Goal: Information Seeking & Learning: Learn about a topic

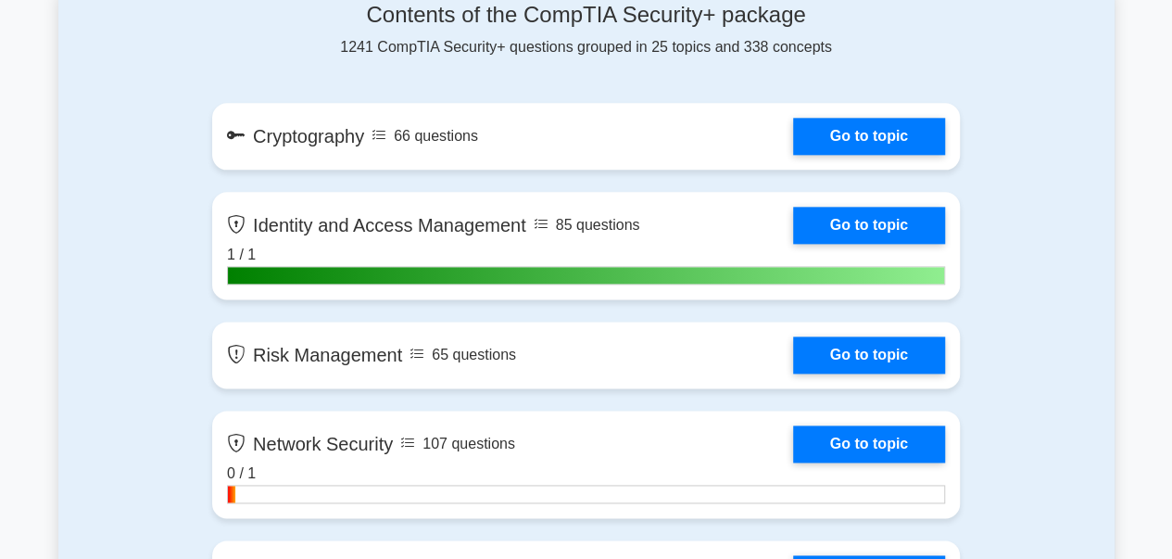
scroll to position [1055, 0]
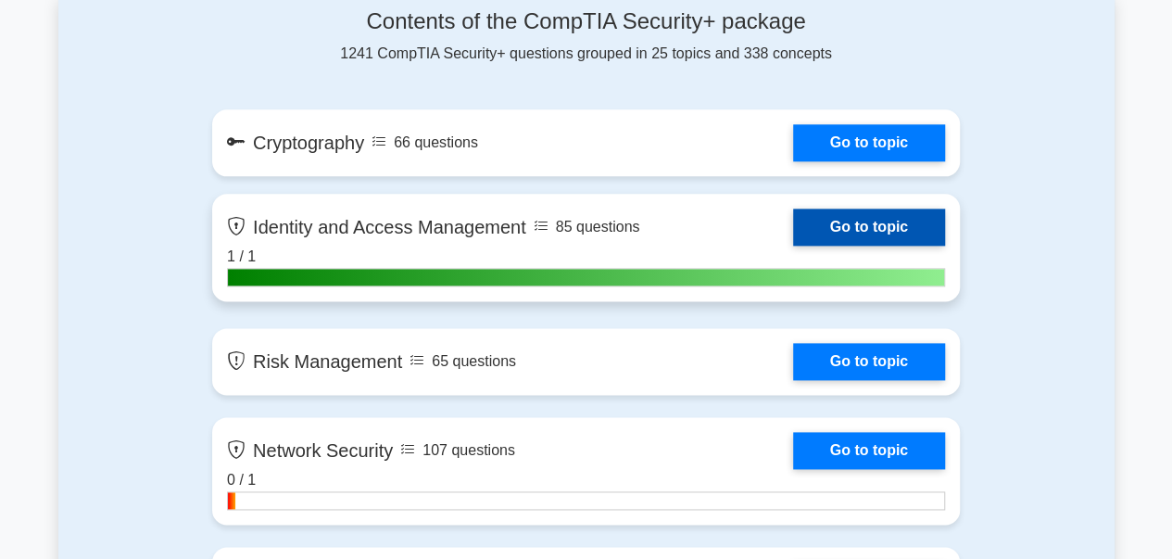
click at [861, 225] on link "Go to topic" at bounding box center [869, 226] width 152 height 37
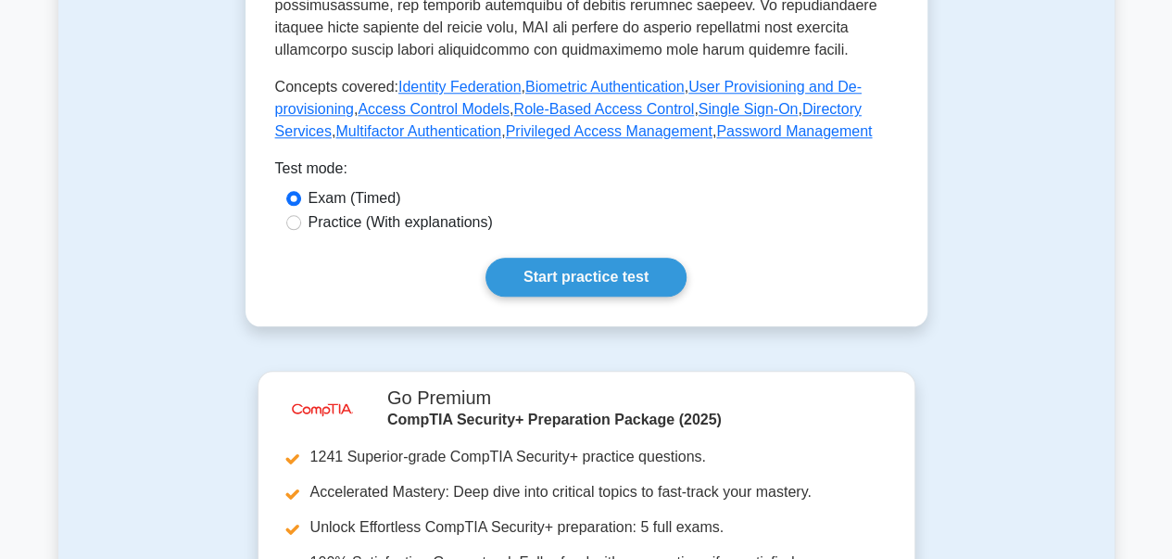
scroll to position [934, 0]
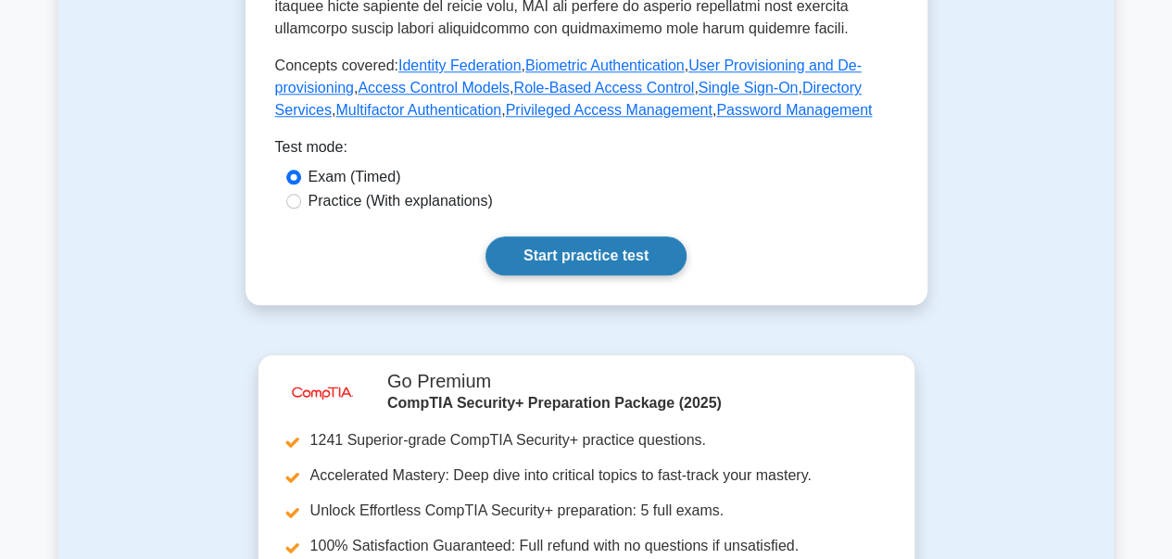
click at [579, 236] on link "Start practice test" at bounding box center [586, 255] width 201 height 39
